Goal: Entertainment & Leisure: Consume media (video, audio)

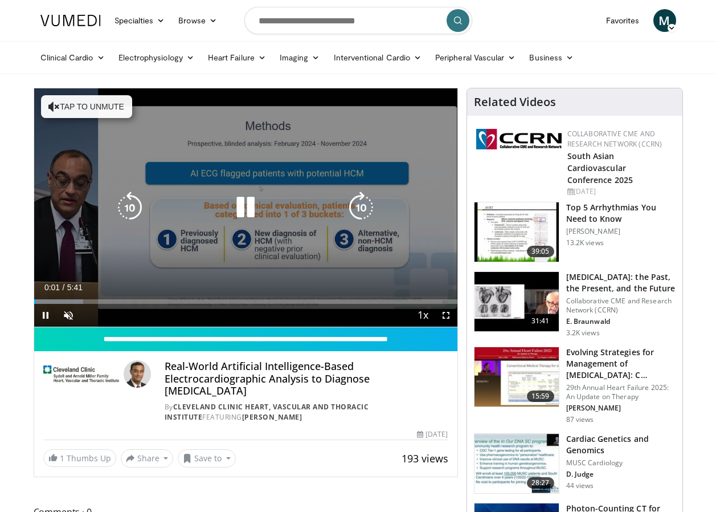
click at [86, 110] on button "Tap to unmute" at bounding box center [86, 106] width 91 height 23
drag, startPoint x: 444, startPoint y: 315, endPoint x: 447, endPoint y: 357, distance: 42.2
click at [444, 315] on span "Video Player" at bounding box center [446, 315] width 23 height 23
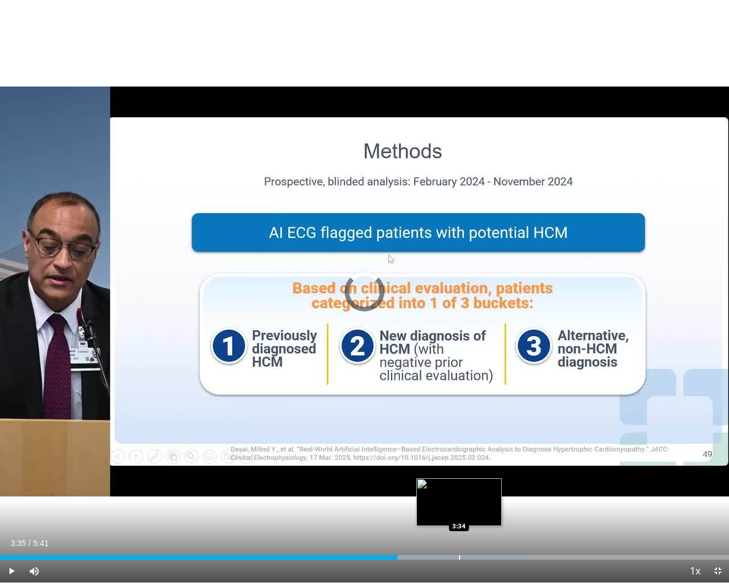
click at [459, 511] on div "Progress Bar" at bounding box center [459, 557] width 1 height 5
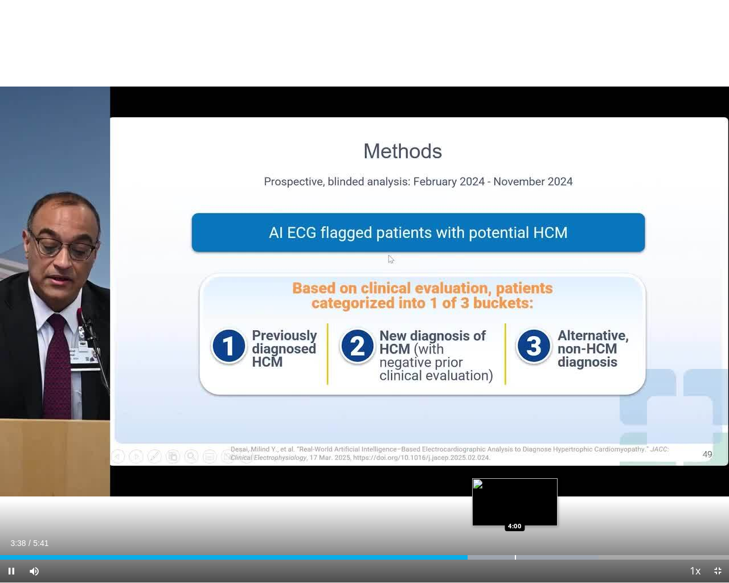
click at [515, 511] on div "Progress Bar" at bounding box center [515, 557] width 1 height 5
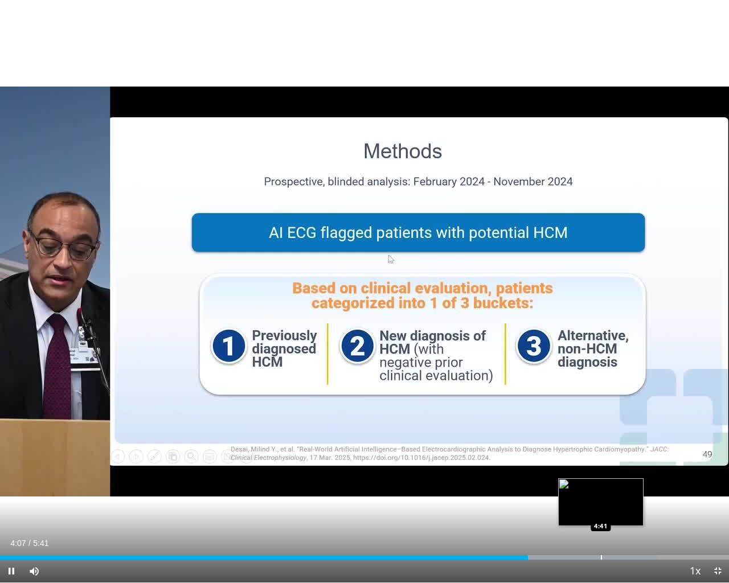
click at [600, 511] on div "Loaded : 90.16% 4:07 4:41" at bounding box center [364, 557] width 729 height 5
click at [721, 511] on span "Video Player" at bounding box center [717, 571] width 23 height 23
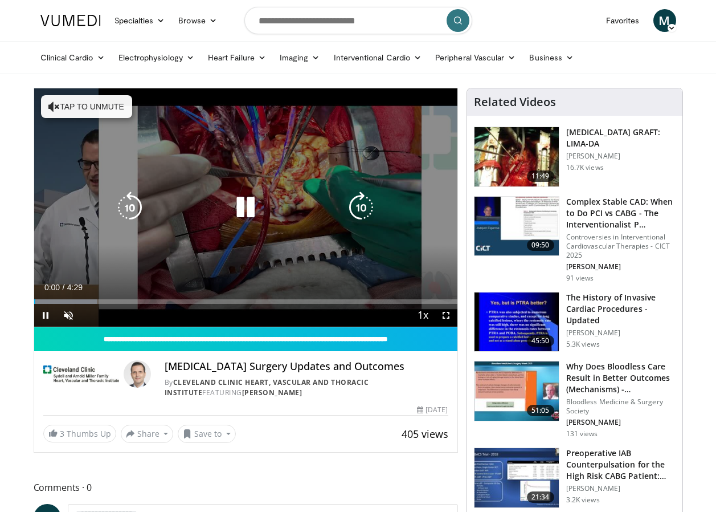
click at [91, 108] on button "Tap to unmute" at bounding box center [86, 106] width 91 height 23
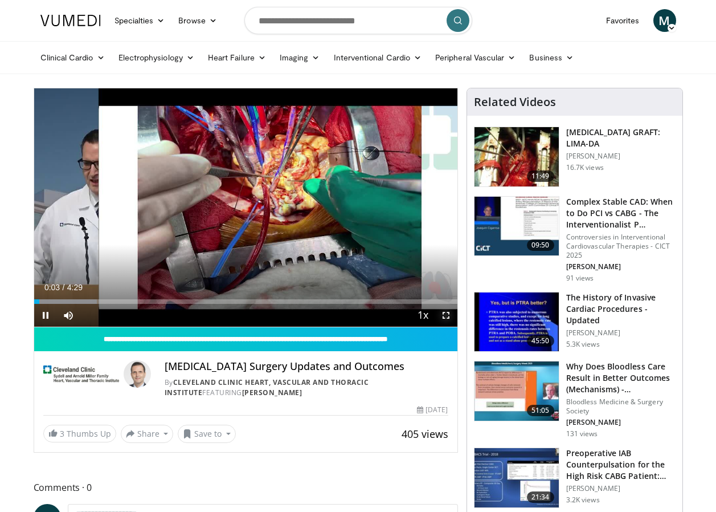
click at [445, 316] on span "Video Player" at bounding box center [446, 315] width 23 height 23
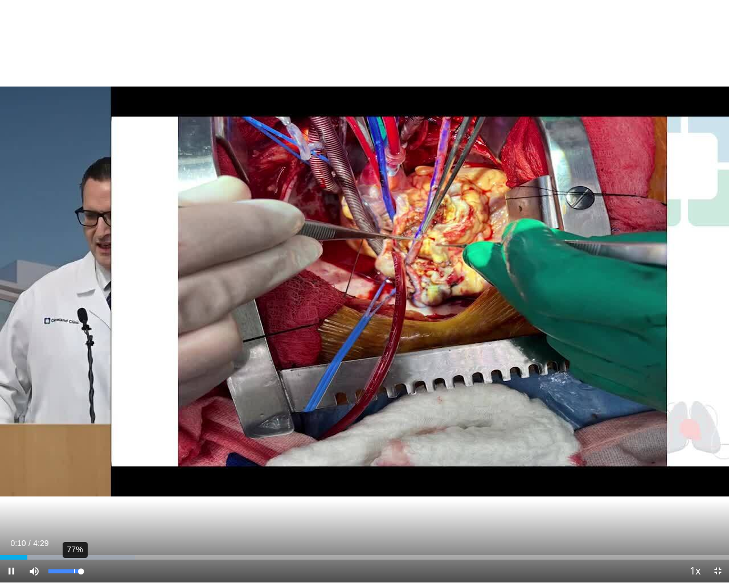
click at [74, 511] on div "77%" at bounding box center [64, 572] width 32 height 4
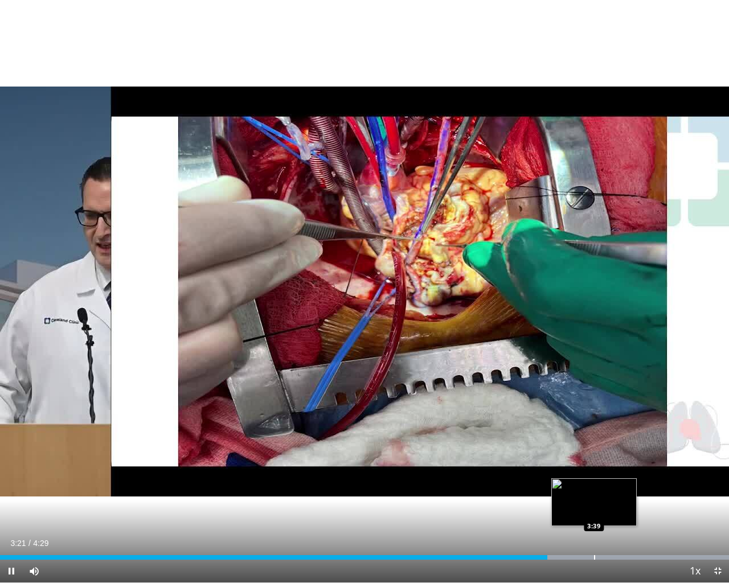
click at [594, 511] on div "Progress Bar" at bounding box center [594, 557] width 1 height 5
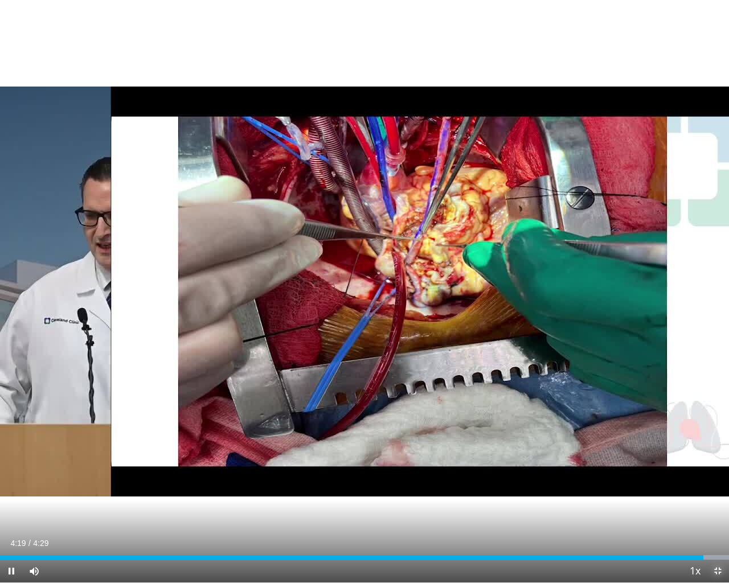
click at [716, 511] on span "Video Player" at bounding box center [717, 571] width 23 height 23
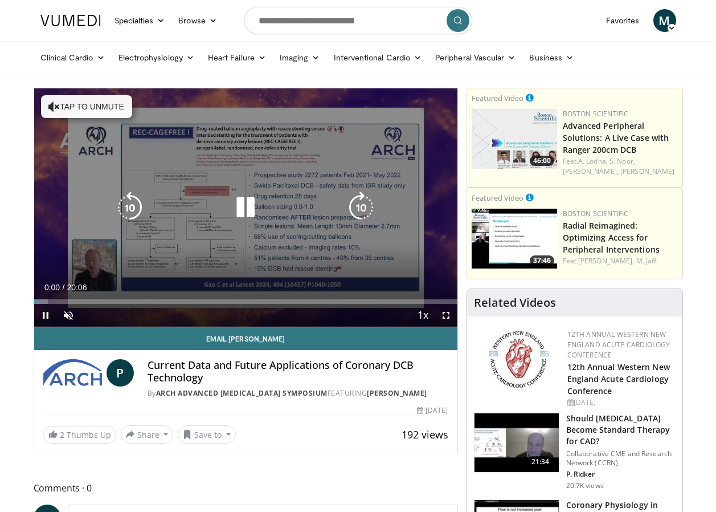
click at [91, 110] on button "Tap to unmute" at bounding box center [86, 106] width 91 height 23
drag, startPoint x: 445, startPoint y: 316, endPoint x: 448, endPoint y: 358, distance: 42.2
click at [445, 316] on span "Video Player" at bounding box center [446, 315] width 23 height 23
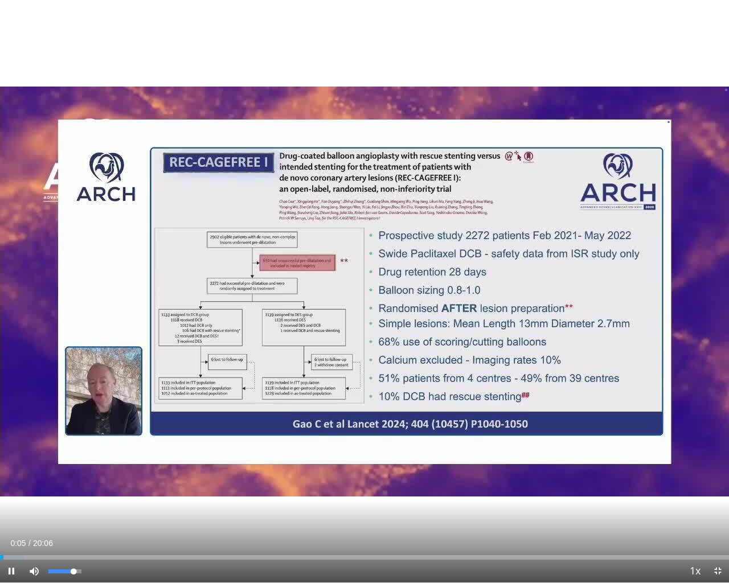
click at [86, 511] on div "Mute 89%" at bounding box center [63, 571] width 80 height 23
drag, startPoint x: 71, startPoint y: 573, endPoint x: 83, endPoint y: 572, distance: 12.0
click at [81, 511] on div "Volume Level" at bounding box center [64, 572] width 32 height 4
click at [715, 511] on span "Video Player" at bounding box center [717, 571] width 23 height 23
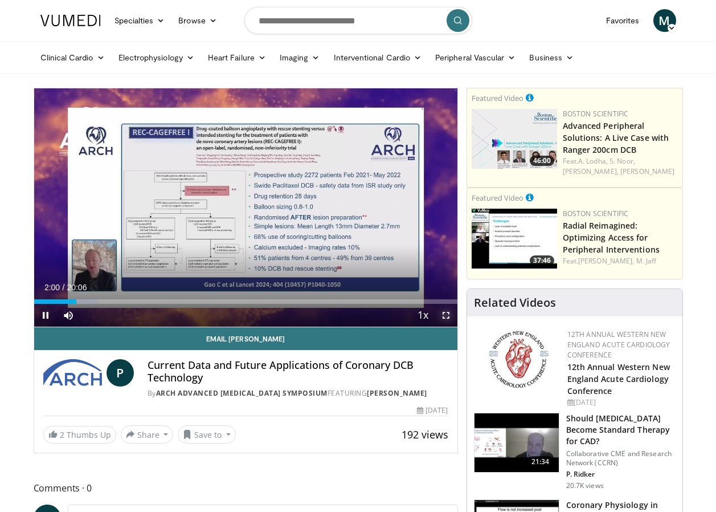
click at [446, 314] on span "Video Player" at bounding box center [446, 315] width 23 height 23
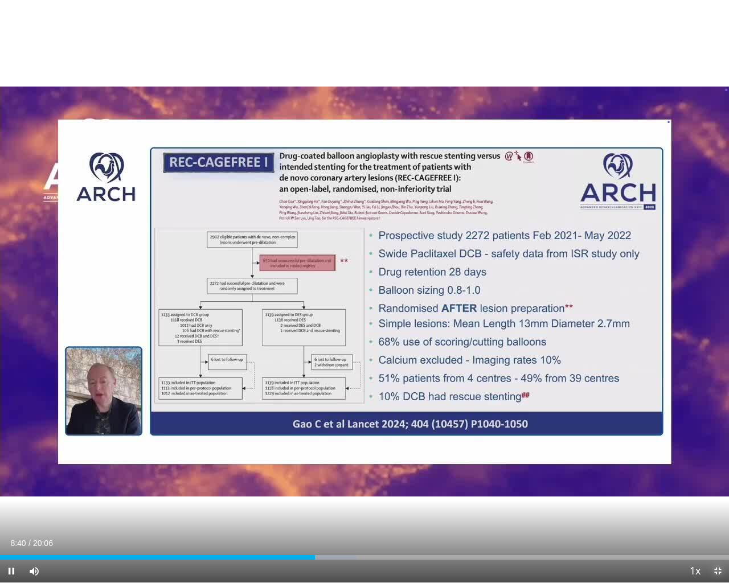
click at [715, 511] on span "Video Player" at bounding box center [717, 571] width 23 height 23
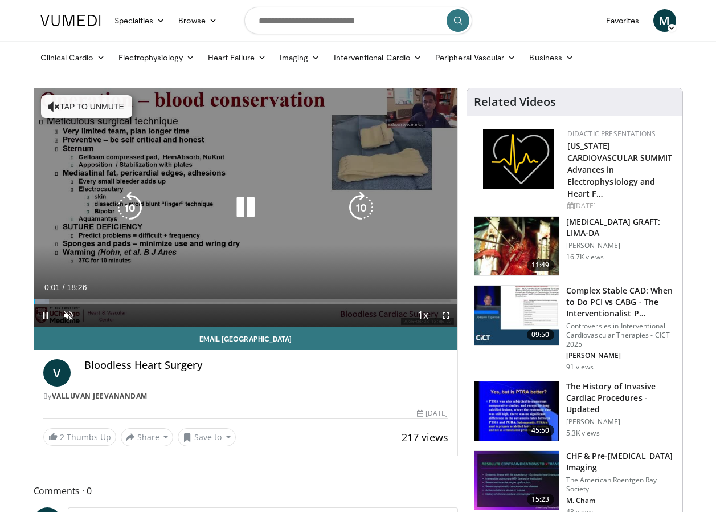
click at [83, 113] on button "Tap to unmute" at bounding box center [86, 106] width 91 height 23
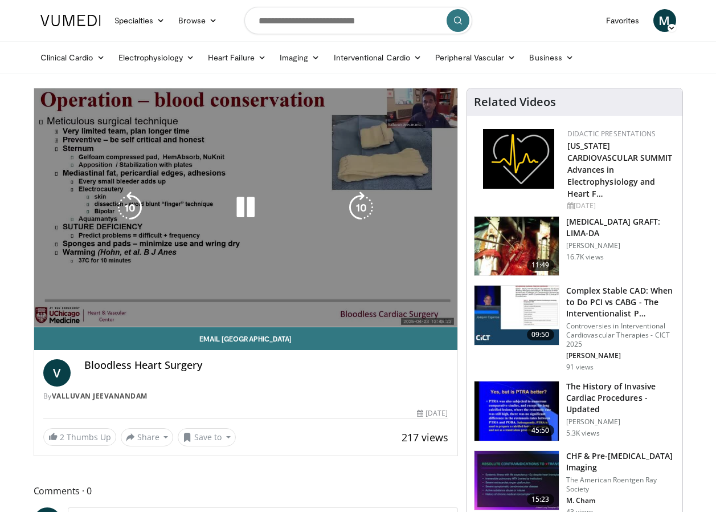
click at [444, 315] on video-js "**********" at bounding box center [245, 207] width 423 height 239
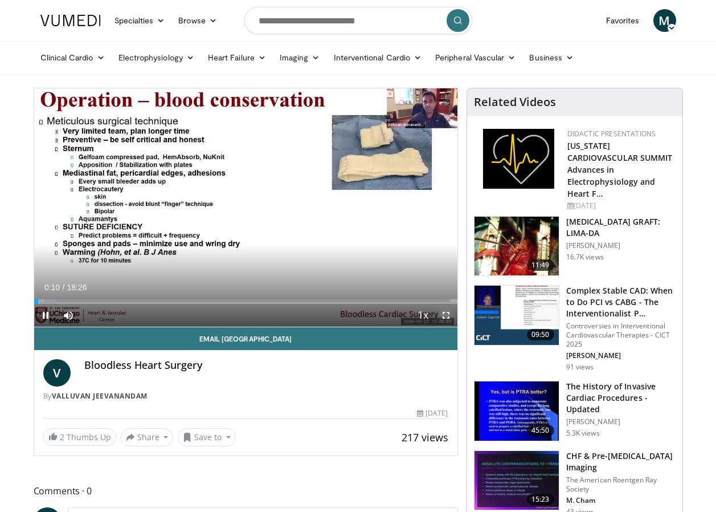
click at [444, 315] on span "Video Player" at bounding box center [446, 315] width 23 height 23
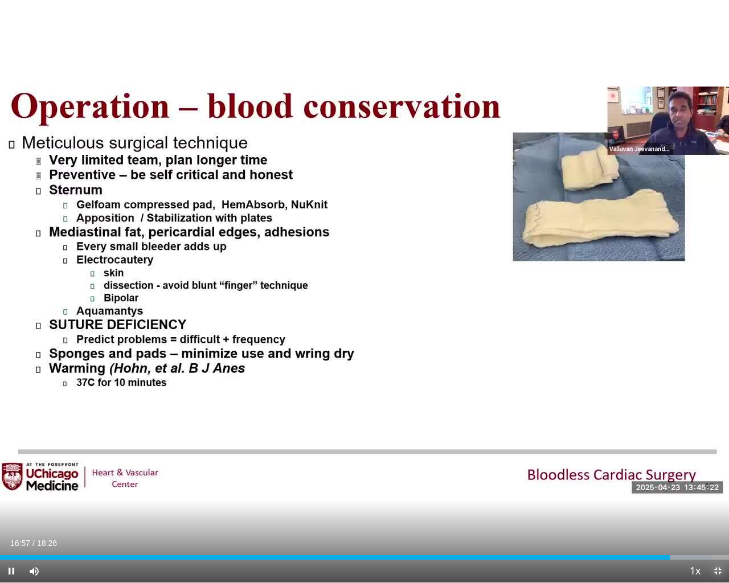
click at [715, 511] on span "Video Player" at bounding box center [717, 571] width 23 height 23
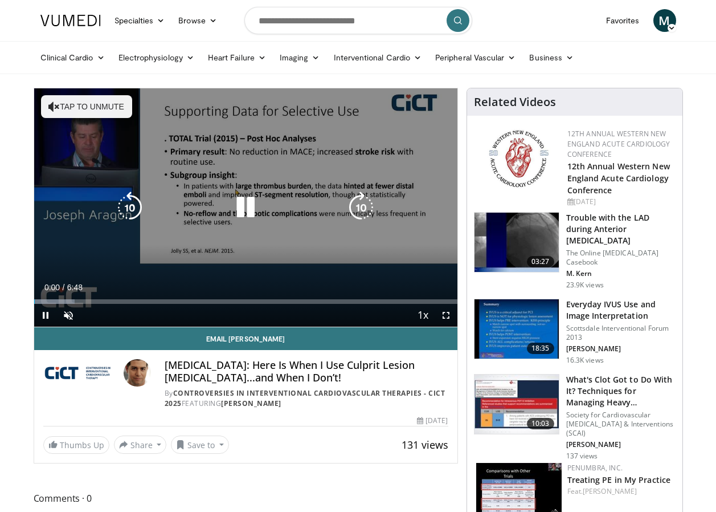
click at [85, 113] on button "Tap to unmute" at bounding box center [86, 106] width 91 height 23
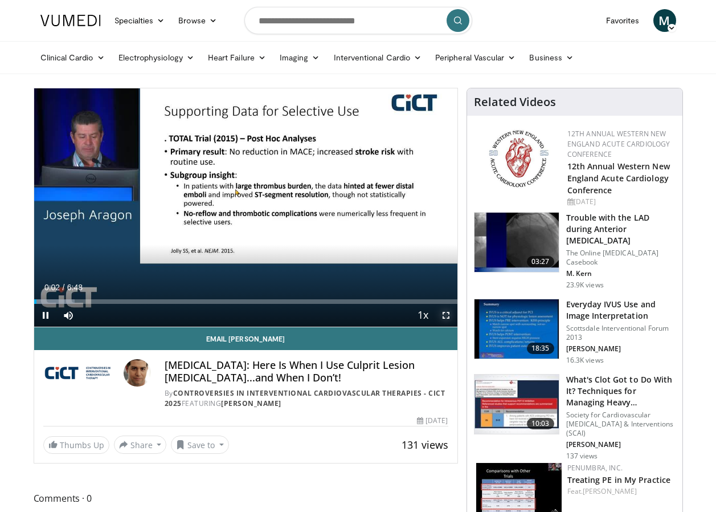
click at [443, 314] on span "Video Player" at bounding box center [446, 315] width 23 height 23
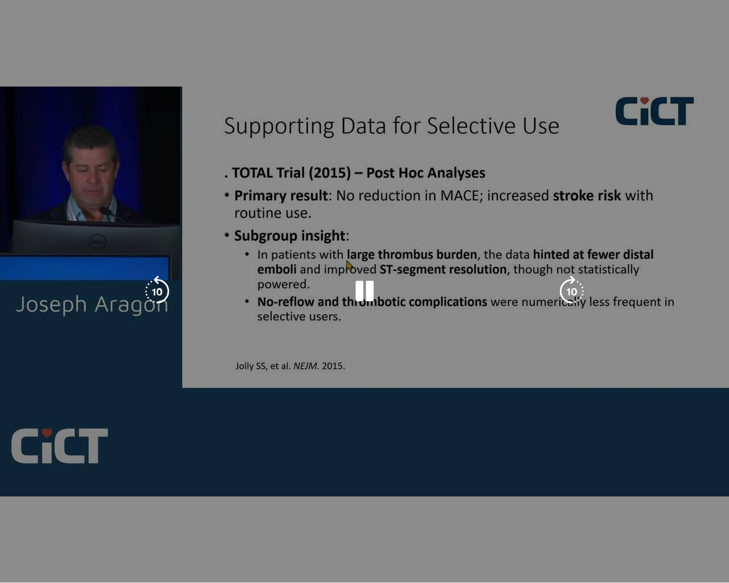
click at [715, 511] on div "10 seconds Tap to unmute" at bounding box center [364, 291] width 729 height 583
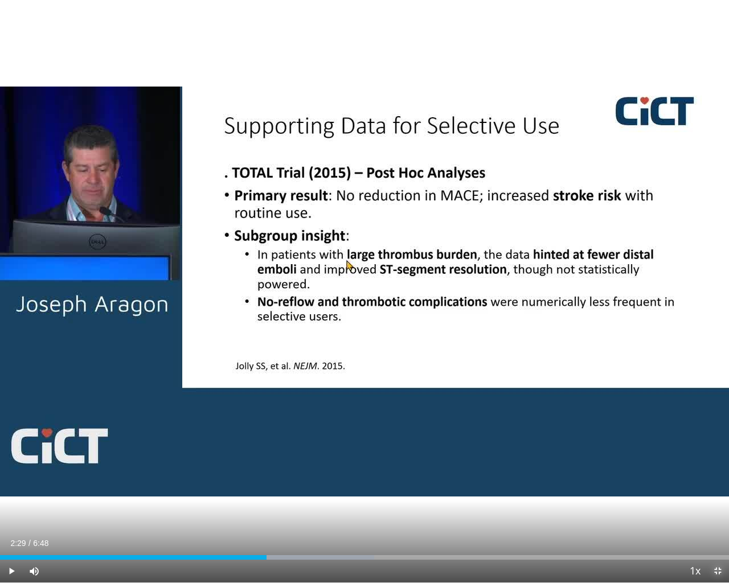
click at [715, 511] on span "Video Player" at bounding box center [717, 571] width 23 height 23
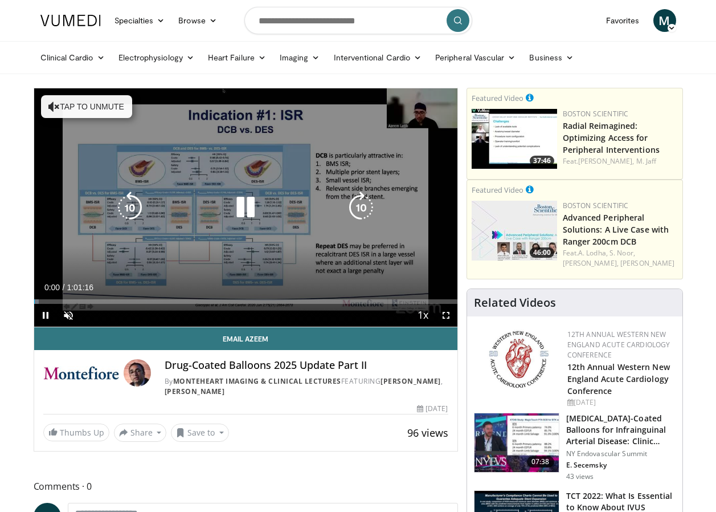
click at [91, 111] on button "Tap to unmute" at bounding box center [86, 106] width 91 height 23
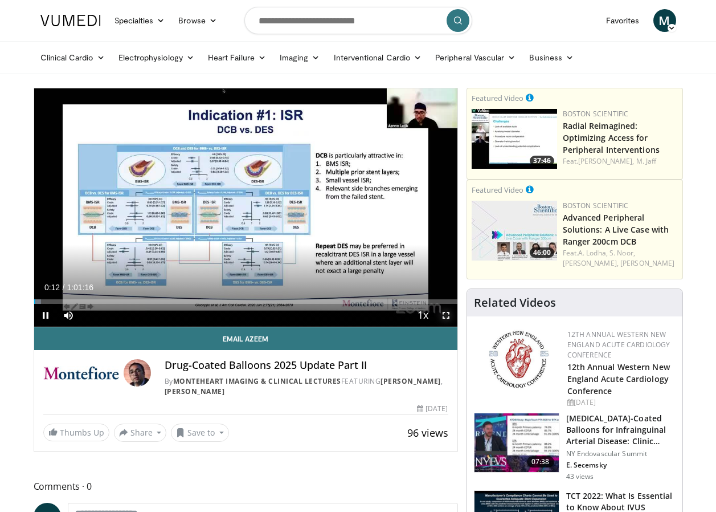
click at [445, 317] on span "Video Player" at bounding box center [446, 315] width 23 height 23
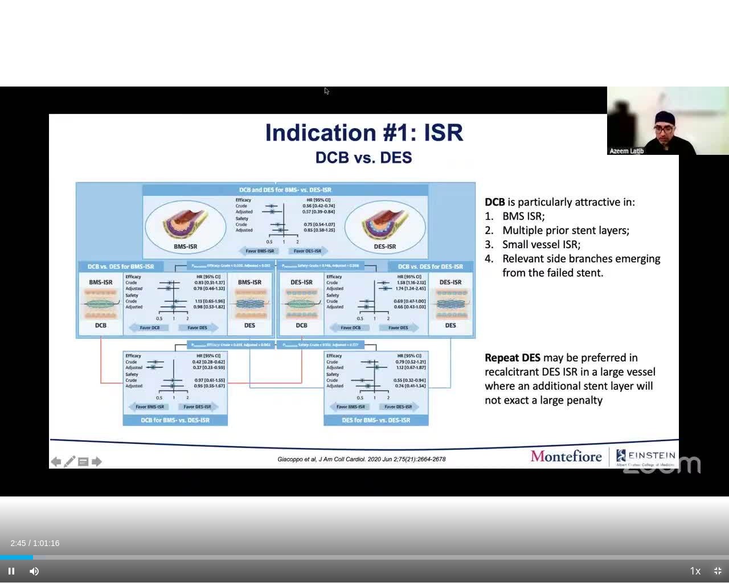
click at [715, 511] on span "Video Player" at bounding box center [717, 571] width 23 height 23
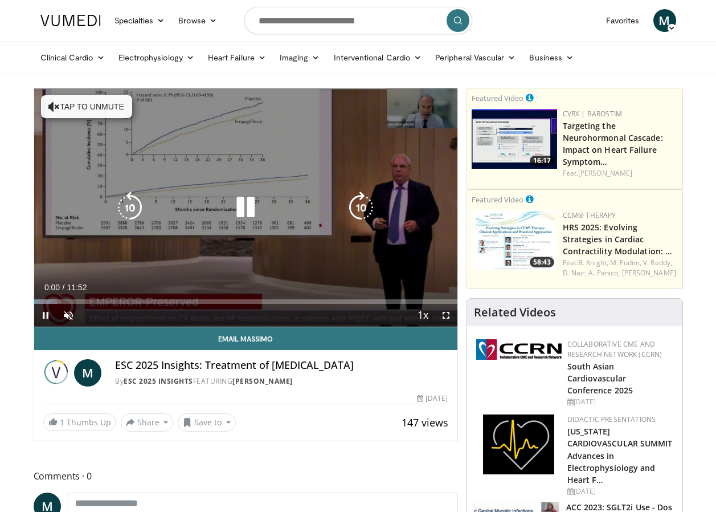
click at [109, 111] on button "Tap to unmute" at bounding box center [86, 106] width 91 height 23
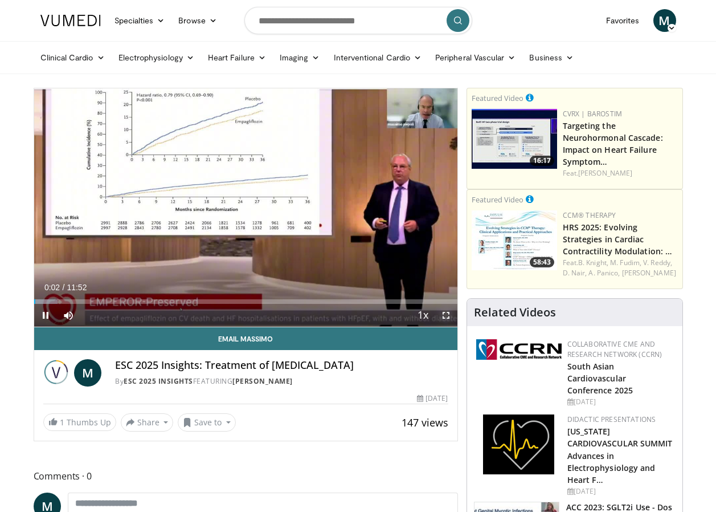
click at [446, 315] on span "Video Player" at bounding box center [446, 315] width 23 height 23
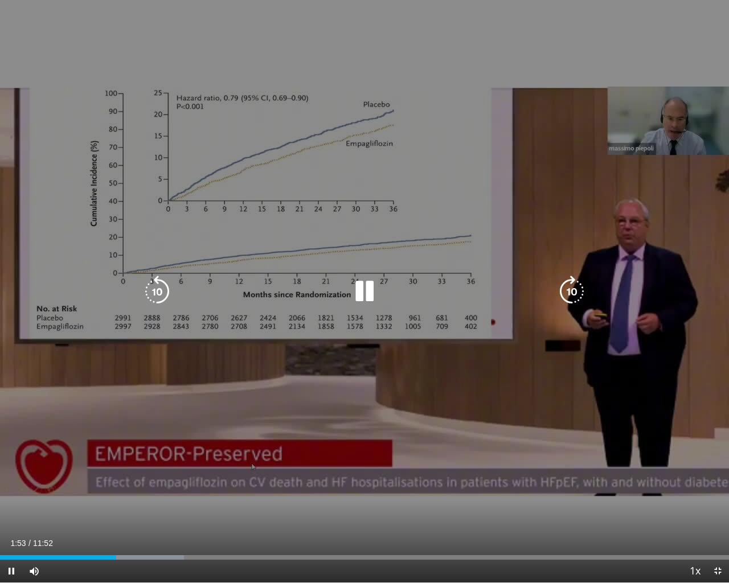
click at [359, 296] on icon "Video Player" at bounding box center [365, 292] width 32 height 32
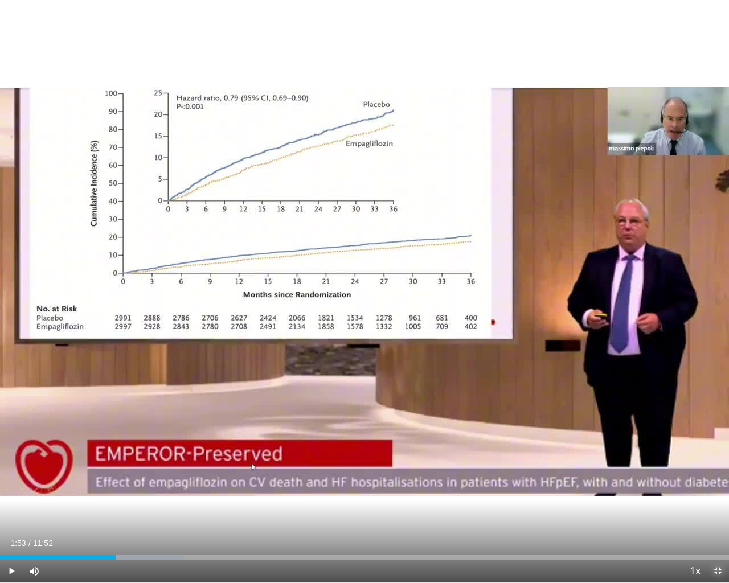
click at [715, 511] on span "Video Player" at bounding box center [717, 571] width 23 height 23
